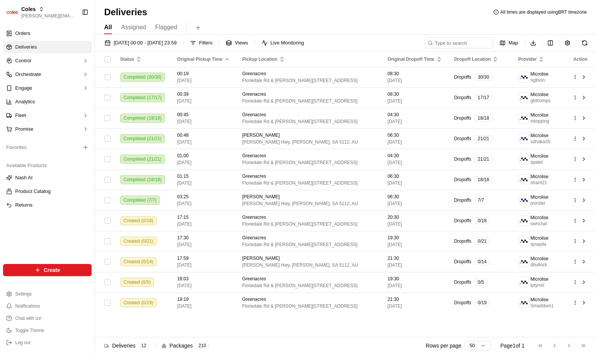
click at [215, 313] on div "Status Original Pickup Time Pickup Location Original Dropoff Time Dropoff Locat…" at bounding box center [344, 195] width 499 height 286
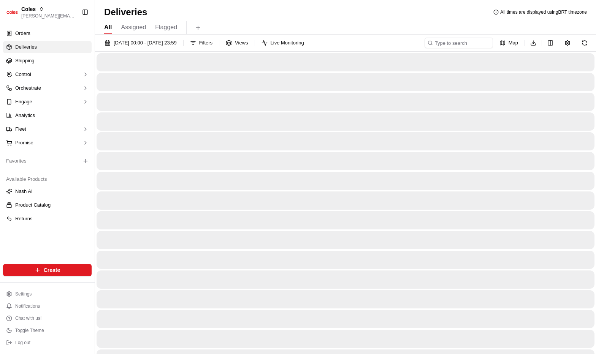
click at [157, 137] on div at bounding box center [345, 141] width 498 height 18
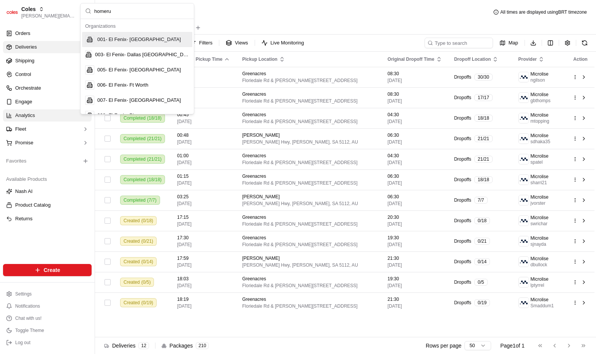
type input "homerun"
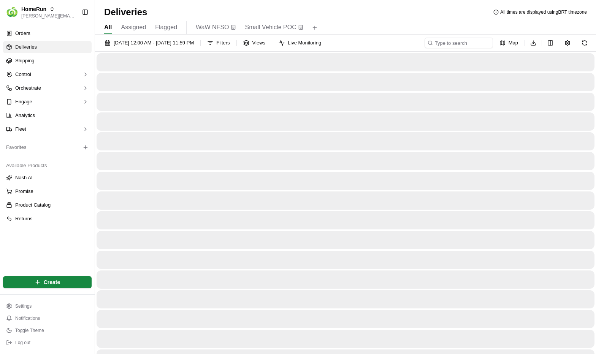
click at [40, 67] on ul "Orders Deliveries Shipping Control Orchestrate Engage Analytics Fleet" at bounding box center [47, 81] width 88 height 108
click at [28, 62] on span "Shipping" at bounding box center [24, 60] width 19 height 7
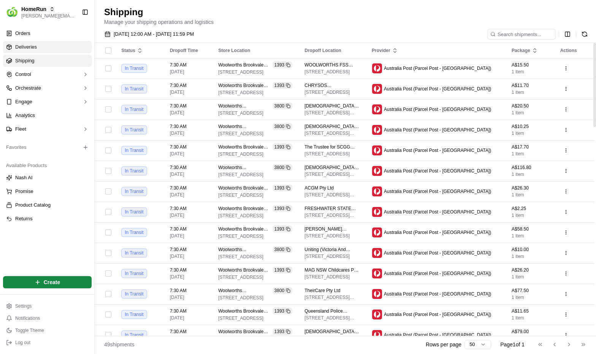
click at [61, 50] on link "Deliveries" at bounding box center [47, 47] width 88 height 12
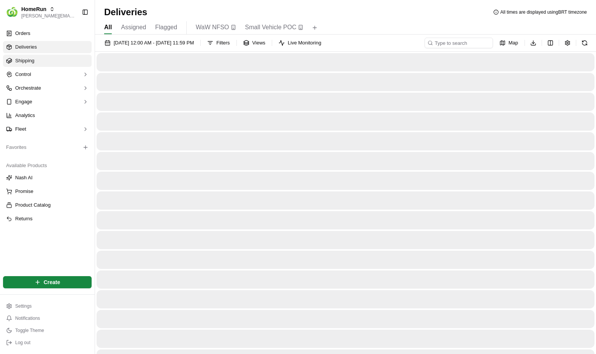
click at [65, 62] on link "Shipping" at bounding box center [47, 61] width 88 height 12
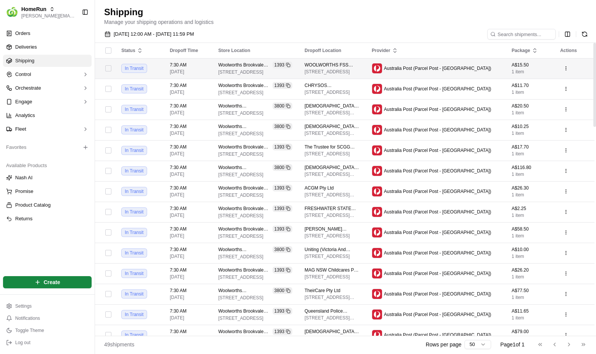
click at [298, 73] on td "Woolworths Brookvale CFC 1393 114 - 120 Old Pittwater Rd, Brookvale, NSW 2100, …" at bounding box center [255, 68] width 86 height 21
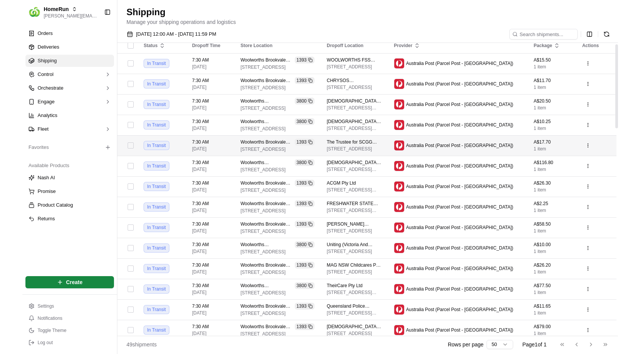
scroll to position [15, 0]
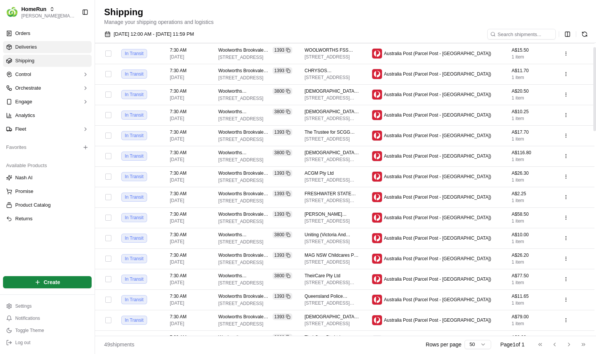
click at [41, 47] on link "Deliveries" at bounding box center [47, 47] width 88 height 12
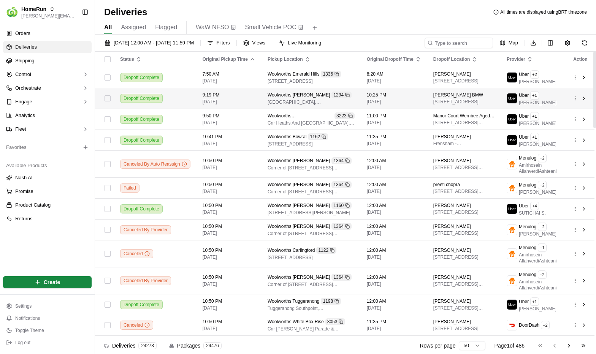
click at [109, 98] on button "button" at bounding box center [107, 98] width 6 height 6
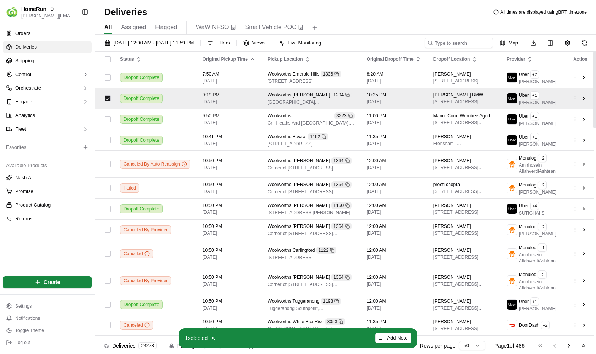
click at [108, 96] on button "button" at bounding box center [107, 98] width 6 height 6
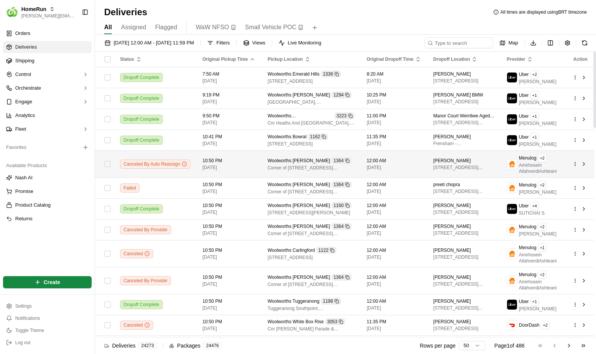
click at [111, 159] on div at bounding box center [107, 164] width 13 height 12
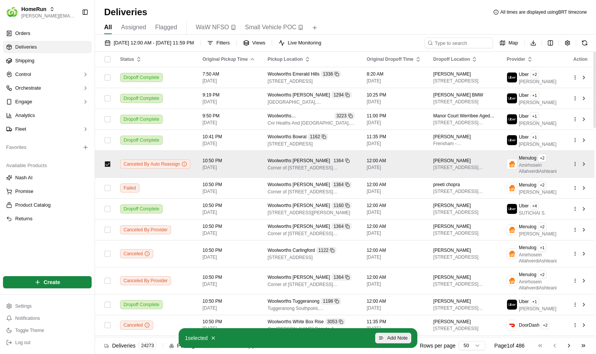
click at [381, 336] on button "Add Note" at bounding box center [393, 338] width 36 height 11
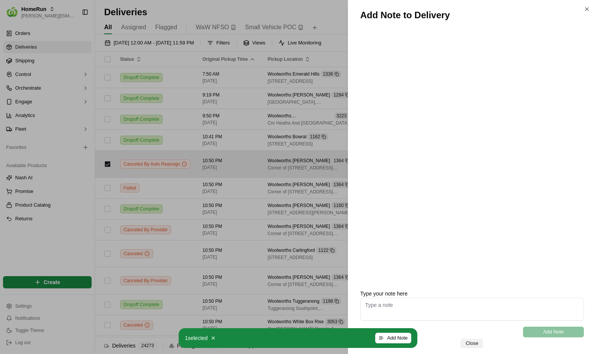
click at [478, 347] on button "Close" at bounding box center [471, 343] width 22 height 9
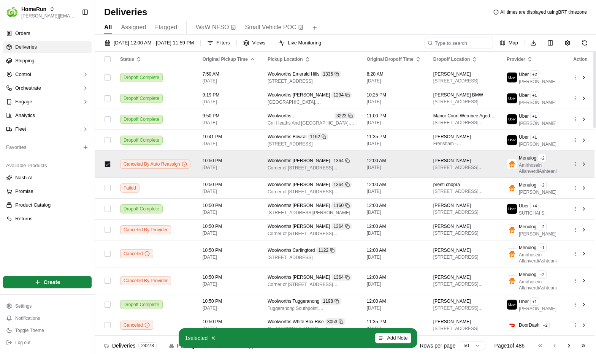
click at [106, 168] on div at bounding box center [107, 164] width 13 height 12
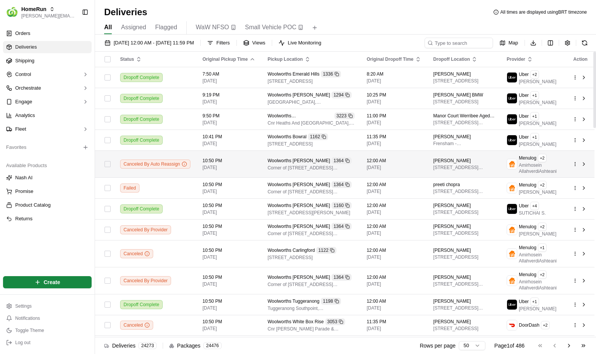
click at [576, 164] on html "HomeRun lucas@usenash.com Toggle Sidebar Orders Deliveries Shipping Control Orc…" at bounding box center [298, 177] width 596 height 354
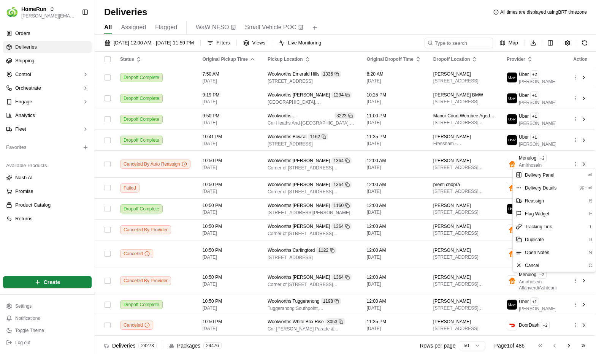
click at [59, 60] on html "HomeRun lucas@usenash.com Toggle Sidebar Orders Deliveries Shipping Control Orc…" at bounding box center [298, 177] width 596 height 354
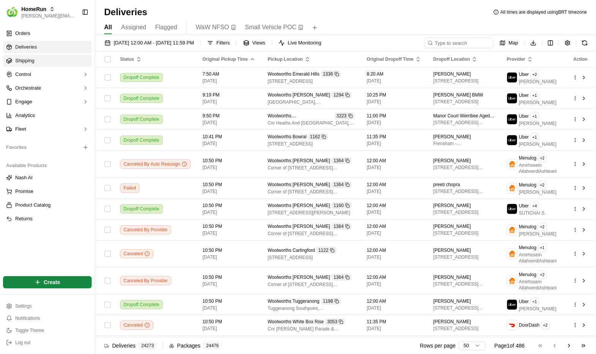
click at [54, 60] on link "Shipping" at bounding box center [47, 61] width 88 height 12
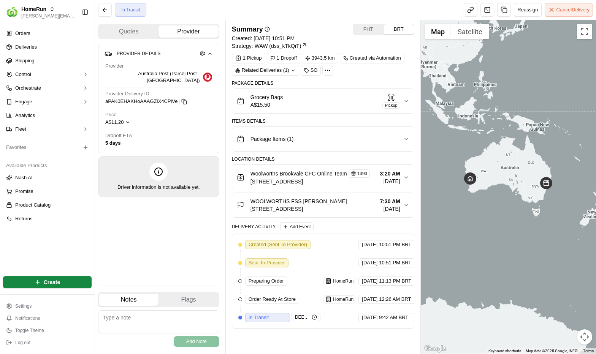
click at [406, 103] on icon "button" at bounding box center [406, 101] width 6 height 6
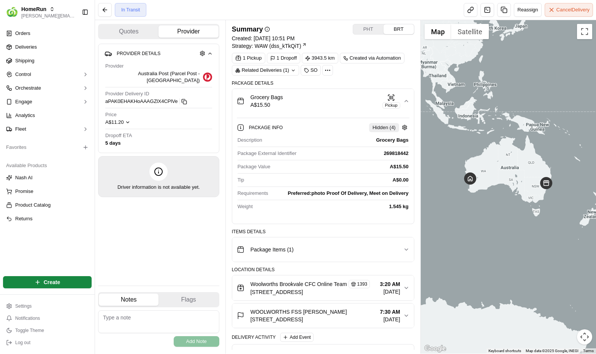
click at [409, 102] on button "Grocery Bags A$15.50 Pickup" at bounding box center [323, 101] width 182 height 24
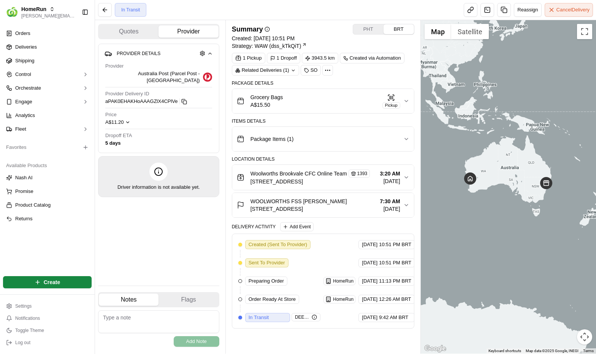
click at [272, 130] on button "Package Items ( 1 )" at bounding box center [323, 139] width 182 height 24
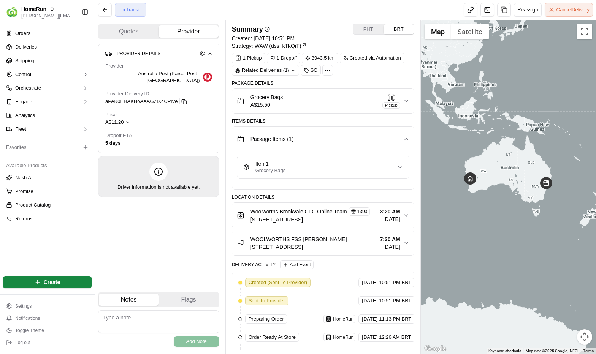
click at [273, 131] on div "Package Items ( 1 )" at bounding box center [320, 138] width 166 height 15
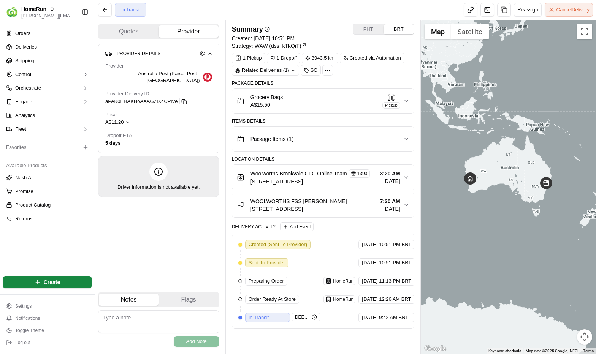
click at [391, 100] on icon "button" at bounding box center [391, 98] width 8 height 8
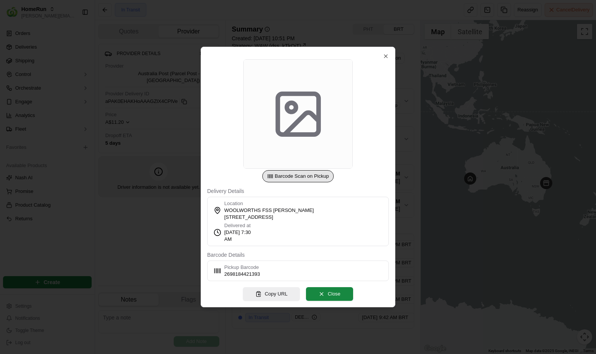
click at [281, 141] on icon at bounding box center [298, 114] width 54 height 54
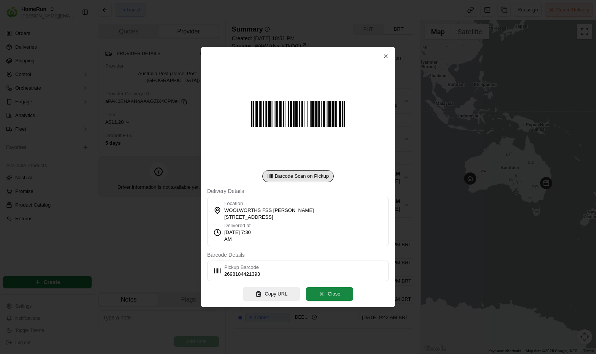
click at [246, 265] on span "Pickup Barcode" at bounding box center [242, 267] width 36 height 7
click at [236, 275] on span "2698184421393" at bounding box center [242, 274] width 36 height 7
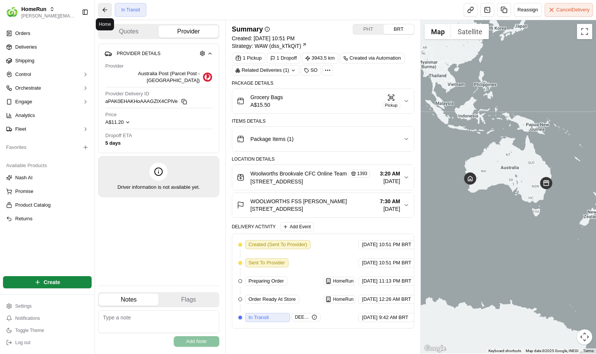
click at [110, 9] on button at bounding box center [105, 10] width 14 height 14
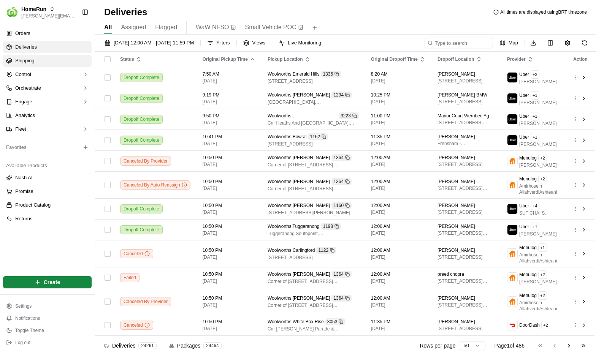
click at [46, 57] on link "Shipping" at bounding box center [47, 61] width 88 height 12
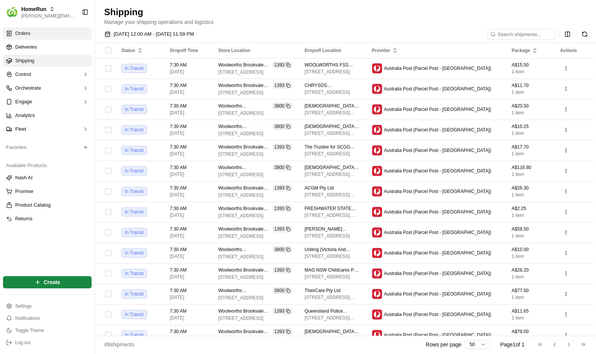
click at [30, 35] on span "Orders" at bounding box center [22, 33] width 15 height 7
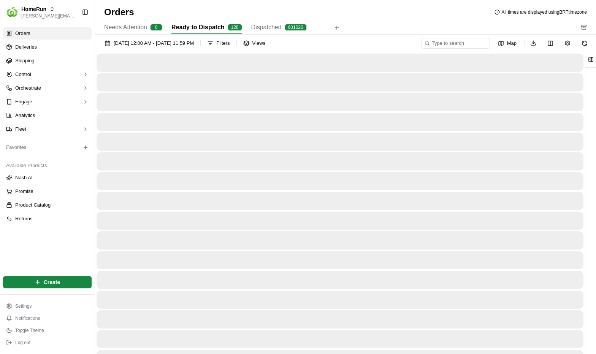
click at [270, 15] on div "Orders All times are displayed using BRT timezone" at bounding box center [345, 12] width 501 height 12
click at [272, 28] on span "Dispatched" at bounding box center [266, 27] width 30 height 9
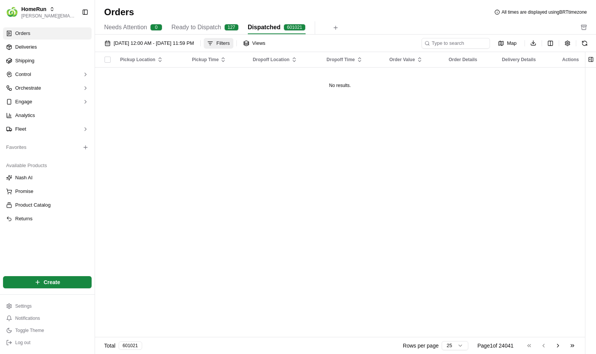
click at [229, 43] on div "Filters" at bounding box center [222, 43] width 13 height 7
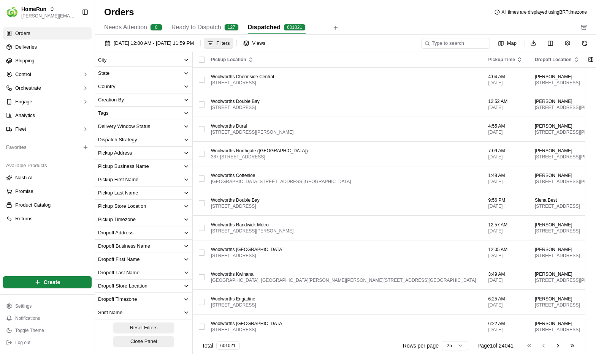
click at [123, 105] on button "Creation By" at bounding box center [143, 99] width 97 height 13
click at [117, 95] on button "Creation By" at bounding box center [143, 99] width 97 height 13
click at [112, 114] on button "Tags" at bounding box center [143, 113] width 97 height 13
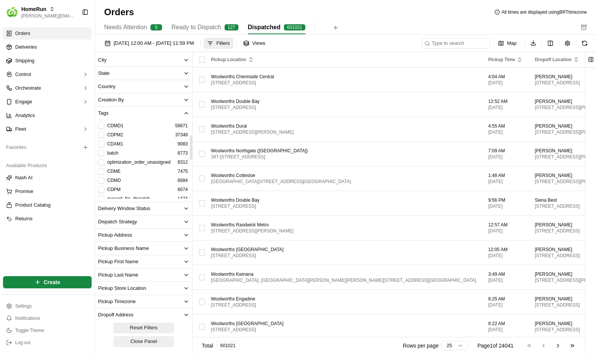
scroll to position [108, 0]
click at [103, 183] on button "shipping" at bounding box center [101, 186] width 6 height 6
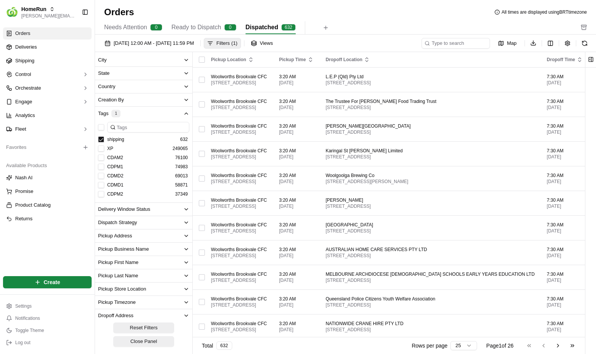
click at [237, 43] on div "Filters ( 1 )" at bounding box center [226, 43] width 21 height 7
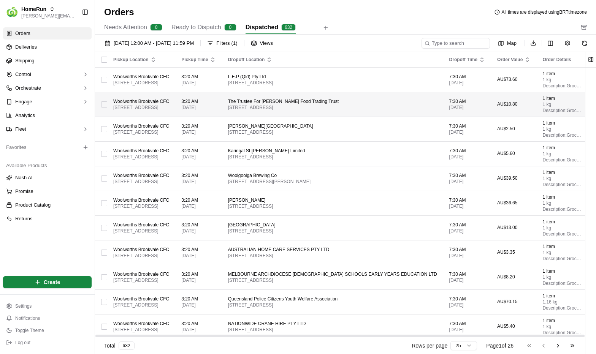
click at [107, 78] on button "button" at bounding box center [104, 80] width 6 height 6
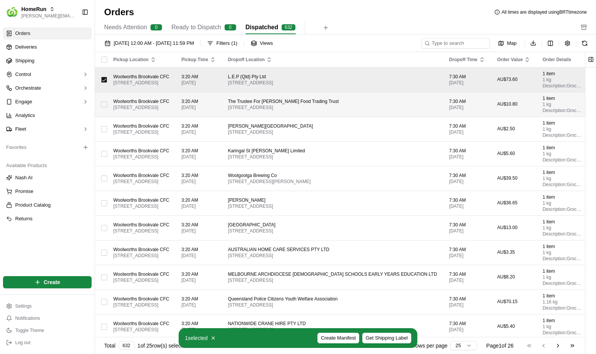
click at [106, 107] on button "button" at bounding box center [104, 104] width 6 height 6
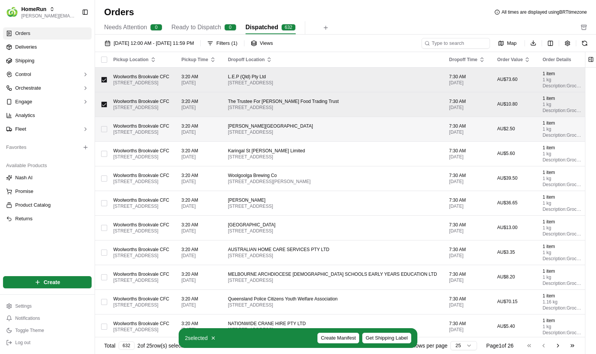
click at [103, 133] on div at bounding box center [104, 129] width 6 height 12
click at [389, 338] on span "Get Shipping Label" at bounding box center [386, 338] width 42 height 7
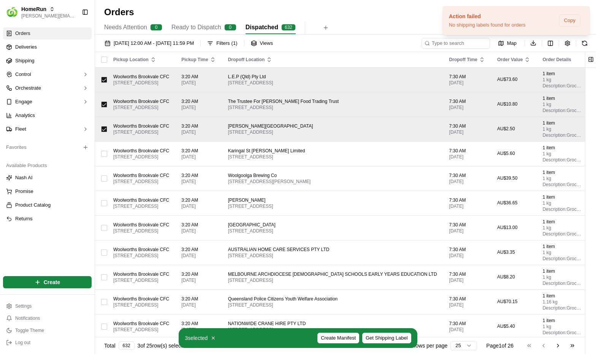
click at [101, 127] on button "button" at bounding box center [104, 129] width 6 height 6
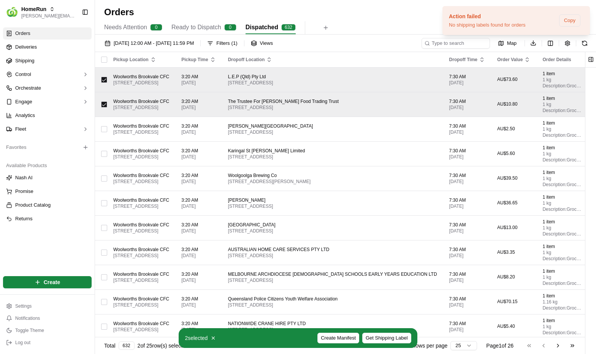
click at [104, 108] on div at bounding box center [104, 104] width 6 height 12
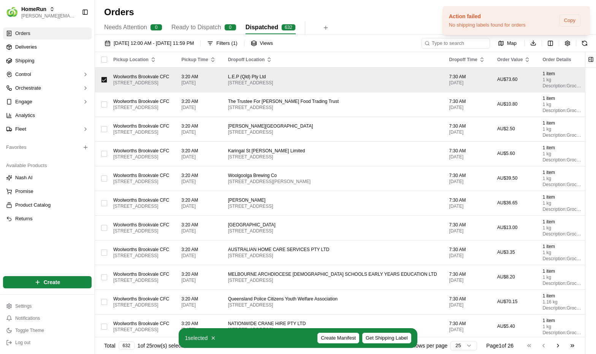
click at [106, 75] on div at bounding box center [104, 80] width 6 height 12
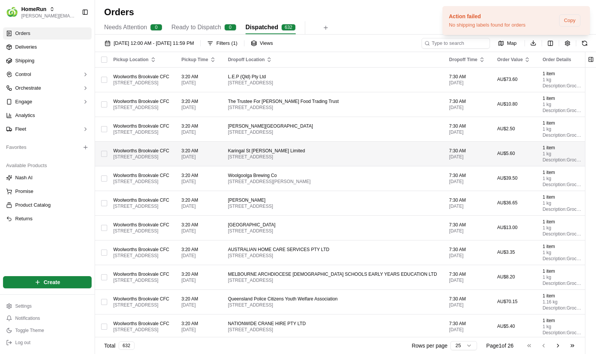
click at [103, 130] on button "button" at bounding box center [104, 129] width 6 height 6
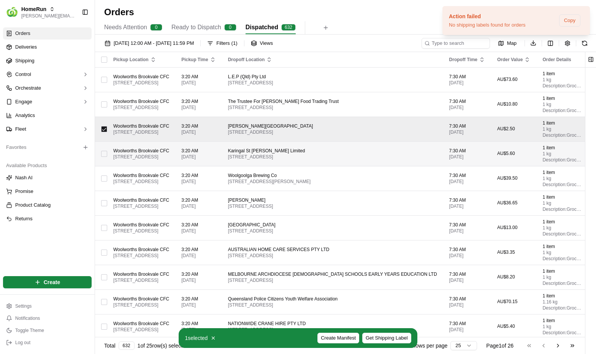
click at [100, 157] on td at bounding box center [101, 153] width 12 height 25
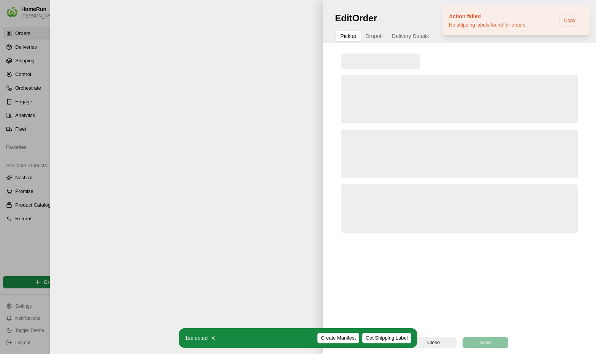
click at [25, 177] on div at bounding box center [298, 177] width 596 height 354
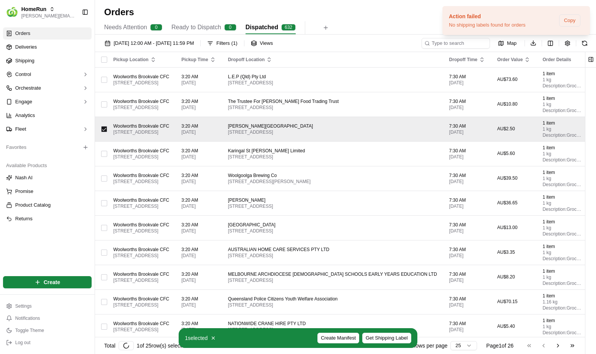
click at [387, 336] on span "Get Shipping Label" at bounding box center [386, 338] width 42 height 7
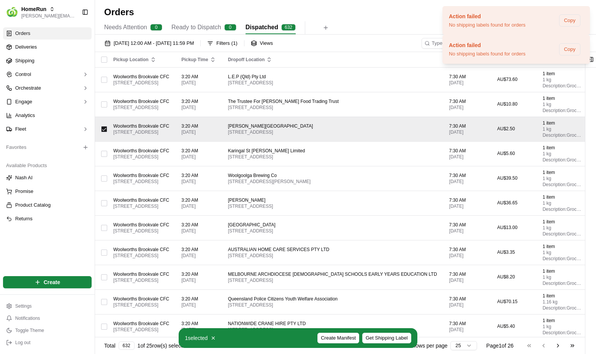
click at [103, 126] on button "button" at bounding box center [104, 129] width 6 height 6
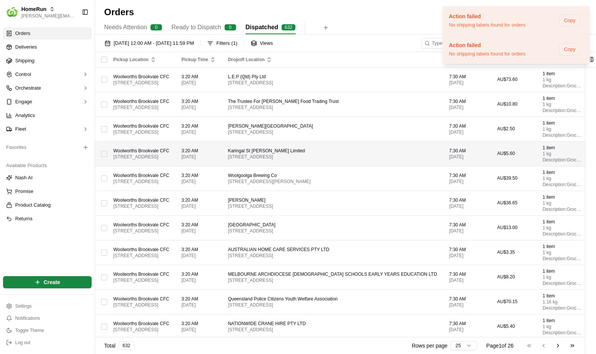
click at [106, 151] on button "button" at bounding box center [104, 154] width 6 height 6
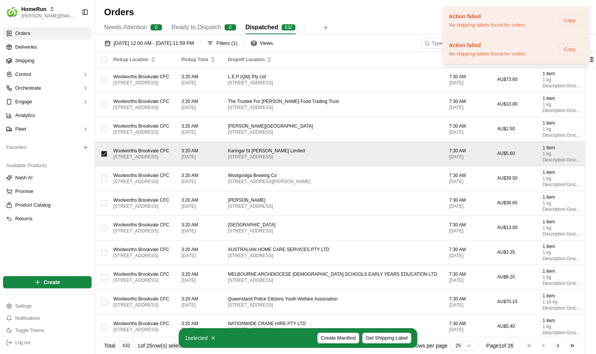
click at [382, 335] on span "Get Shipping Label" at bounding box center [386, 338] width 42 height 7
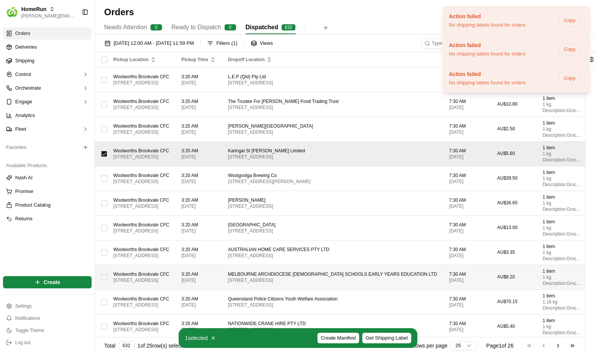
scroll to position [18, 0]
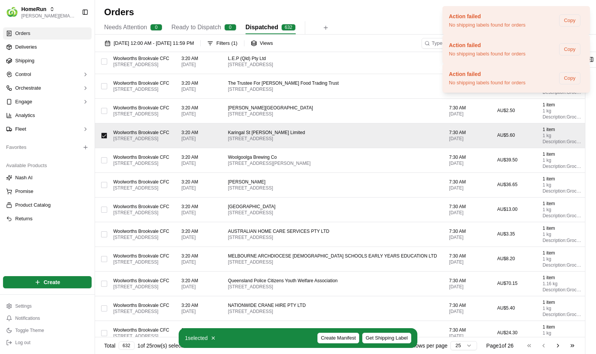
click at [106, 133] on button "button" at bounding box center [104, 136] width 6 height 6
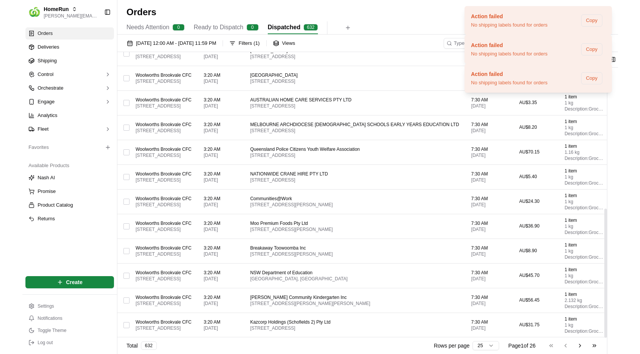
scroll to position [346, 0]
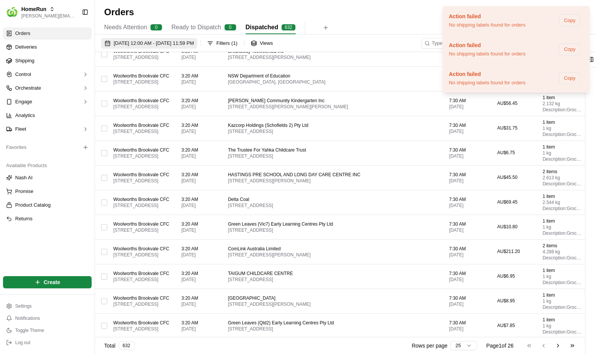
click at [169, 44] on span "01/09/2025 12:00 AM - 30/09/2025 11:59 PM" at bounding box center [154, 43] width 80 height 7
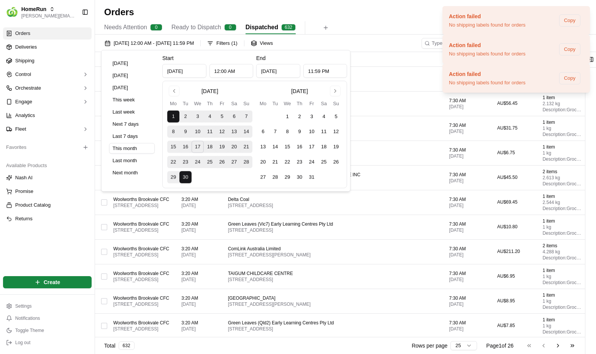
click at [174, 163] on button "22" at bounding box center [173, 162] width 12 height 12
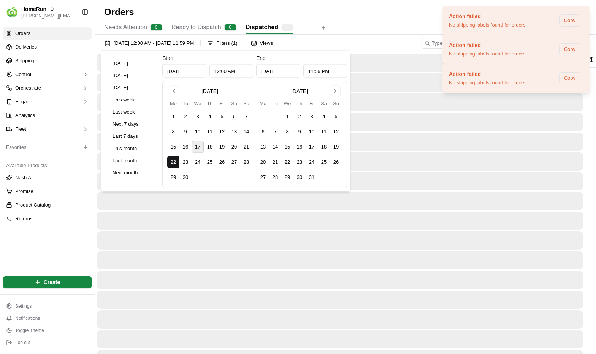
type input "Sep 22, 2025"
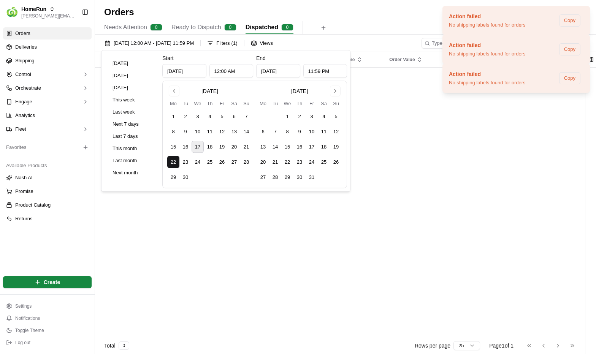
click at [221, 231] on div "Pickup Location Pickup Time Dropoff Location Dropoff Time Order Value Order Det…" at bounding box center [340, 195] width 490 height 286
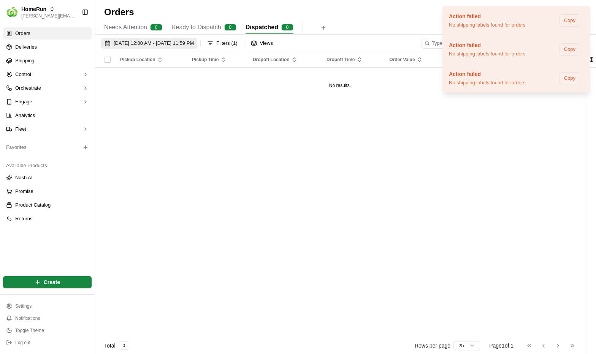
click at [179, 45] on span "22/09/2025 12:00 AM - 22/09/2025 11:59 PM" at bounding box center [154, 43] width 80 height 7
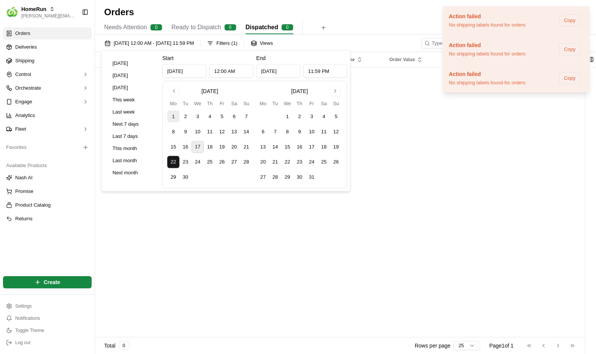
click at [173, 119] on button "1" at bounding box center [173, 117] width 12 height 12
type input "Sep 1, 2025"
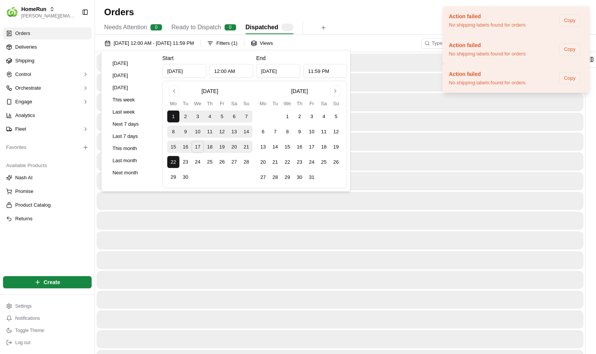
click at [215, 229] on div at bounding box center [339, 221] width 487 height 18
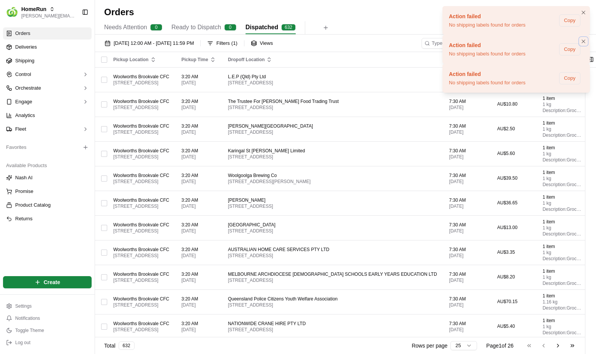
click at [582, 39] on icon "Notifications (F8)" at bounding box center [583, 41] width 6 height 6
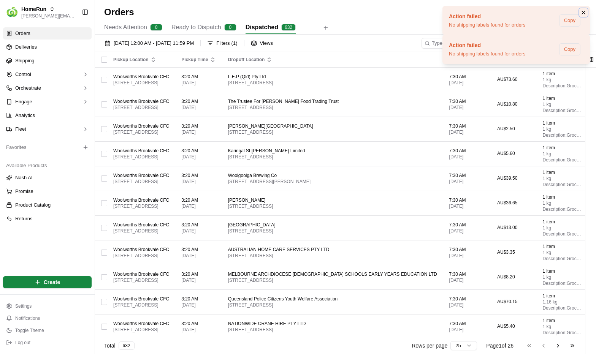
click at [581, 11] on icon "Notifications (F8)" at bounding box center [583, 12] width 6 height 6
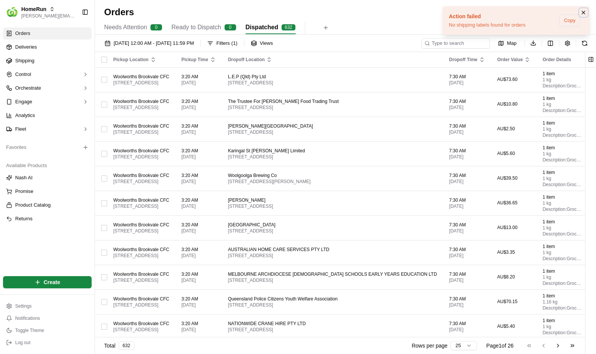
click at [581, 14] on icon "Notifications (F8)" at bounding box center [583, 12] width 6 height 6
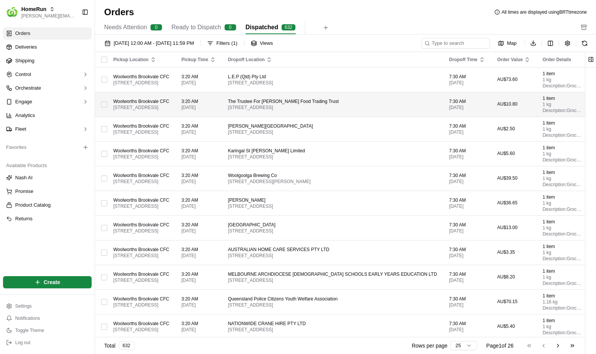
click at [107, 100] on td "Woolworths Brookvale CFC 114 - 120 Old Pittwater Rd, Brookvale, NSW 2100, AU" at bounding box center [141, 104] width 68 height 25
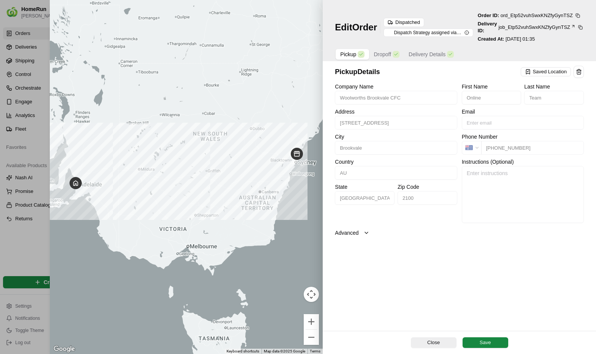
click at [3, 139] on div at bounding box center [298, 177] width 596 height 354
type input "+1"
